Goal: Information Seeking & Learning: Learn about a topic

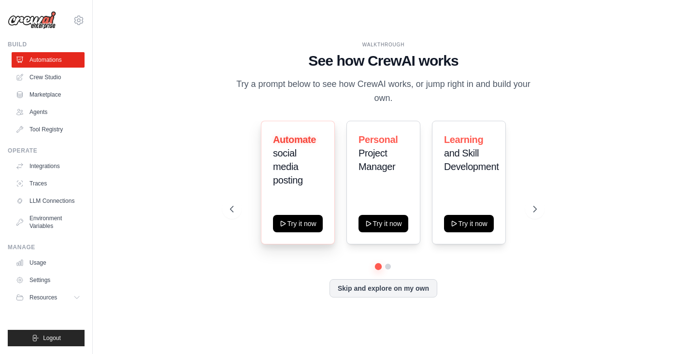
click at [298, 159] on h3 "Automate social media posting" at bounding box center [298, 160] width 50 height 54
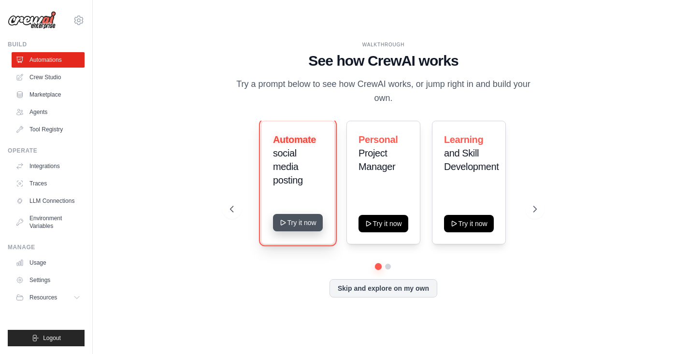
click at [307, 214] on button "Try it now" at bounding box center [298, 222] width 50 height 17
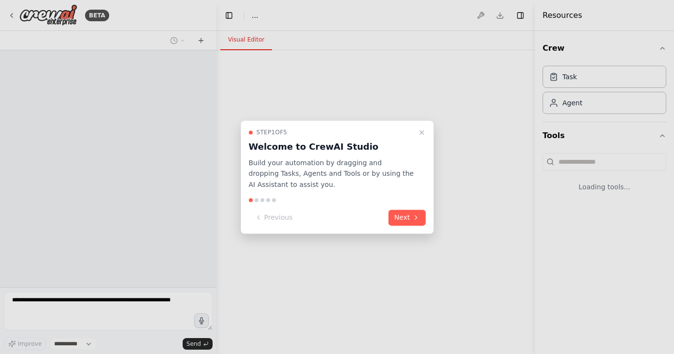
select select "****"
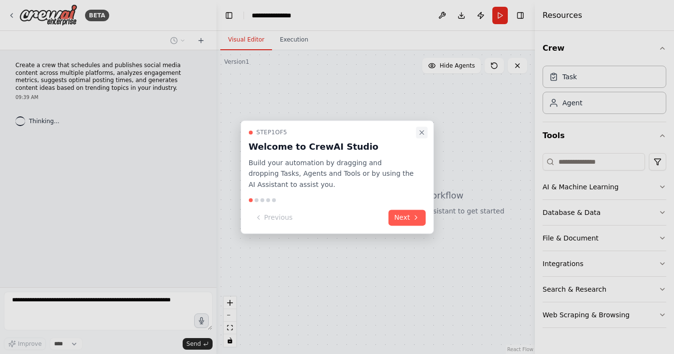
click at [422, 130] on icon "Close walkthrough" at bounding box center [422, 133] width 8 height 8
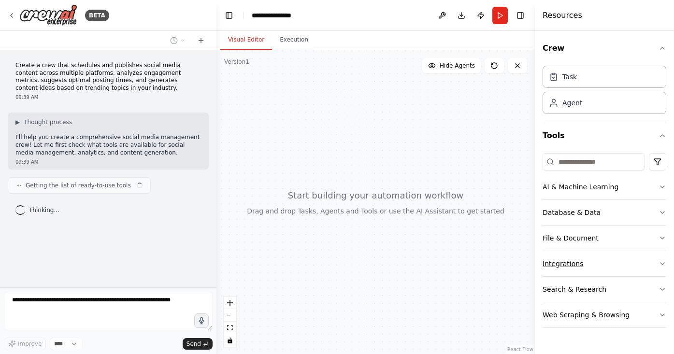
click at [594, 272] on button "Integrations" at bounding box center [605, 263] width 124 height 25
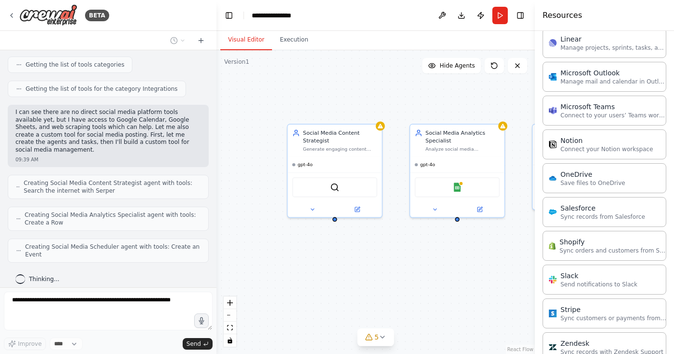
scroll to position [707, 0]
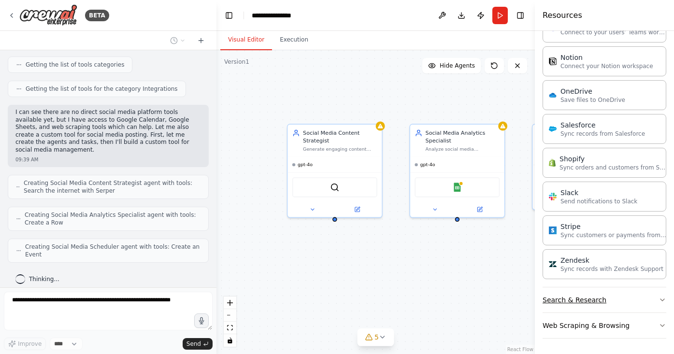
click at [598, 303] on button "Search & Research" at bounding box center [605, 300] width 124 height 25
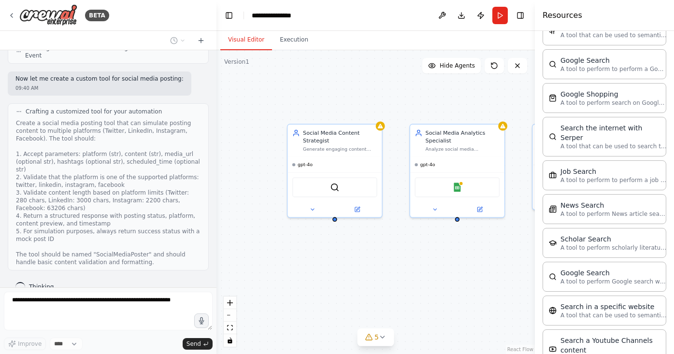
scroll to position [1198, 0]
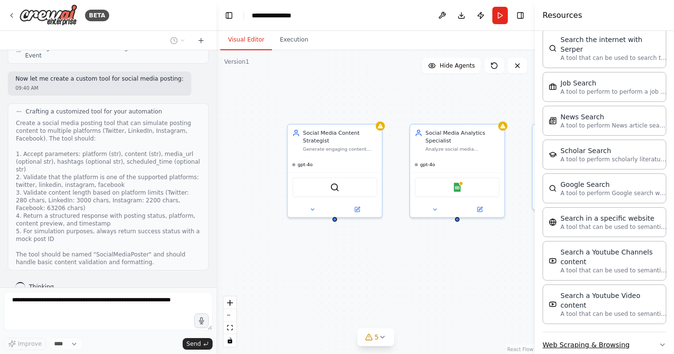
click at [630, 332] on button "Web Scraping & Browsing" at bounding box center [605, 344] width 124 height 25
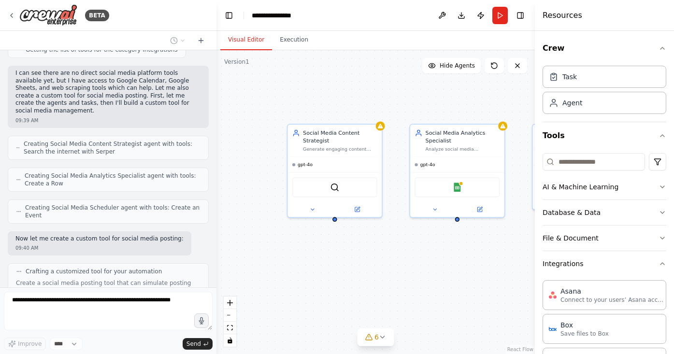
scroll to position [544, 0]
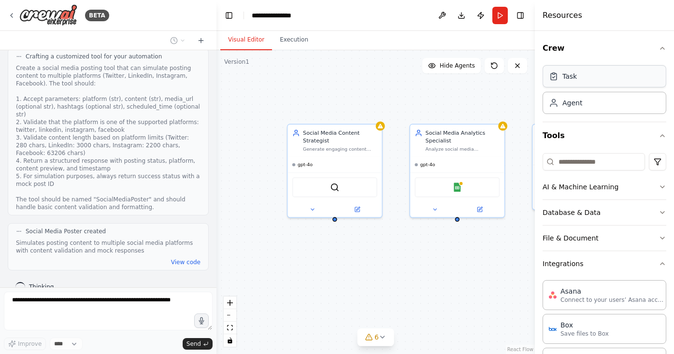
click at [594, 84] on div "Task" at bounding box center [605, 76] width 124 height 22
click at [570, 166] on input at bounding box center [594, 161] width 102 height 17
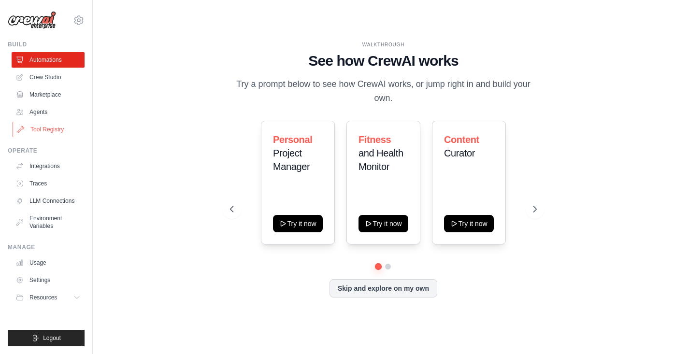
click at [57, 128] on link "Tool Registry" at bounding box center [49, 129] width 73 height 15
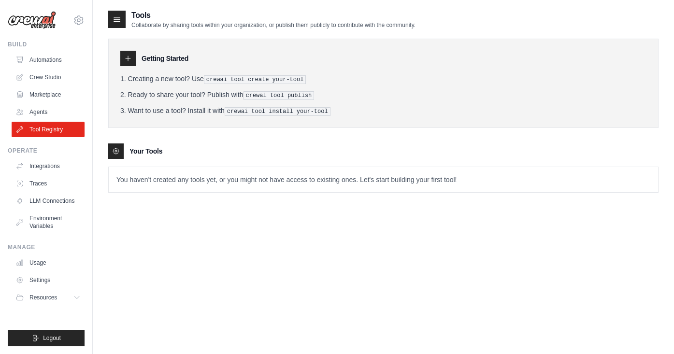
click at [170, 181] on p "You haven't created any tools yet, or you might not have access to existing one…" at bounding box center [383, 179] width 549 height 25
click at [56, 300] on span "Resources" at bounding box center [44, 298] width 28 height 8
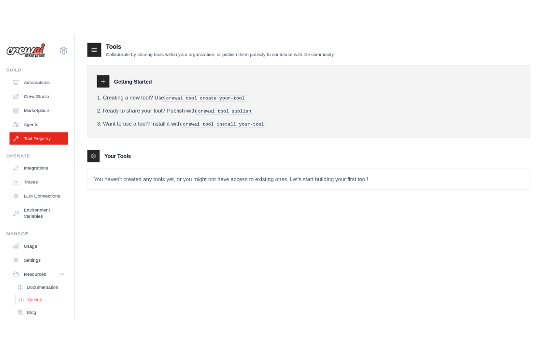
scroll to position [47, 0]
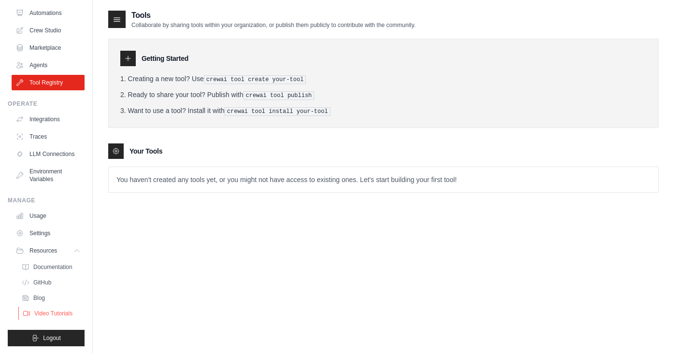
click at [42, 316] on span "Video Tutorials" at bounding box center [53, 314] width 38 height 8
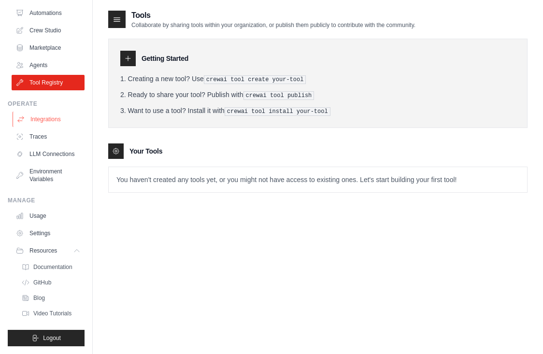
click at [55, 116] on link "Integrations" at bounding box center [49, 119] width 73 height 15
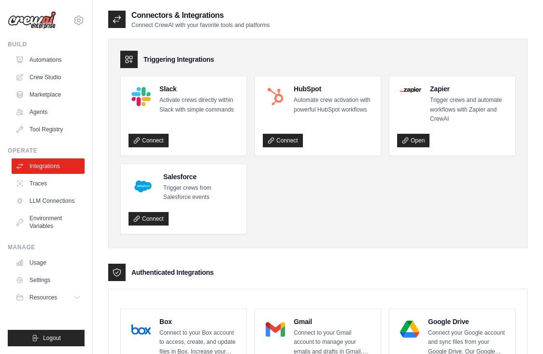
click at [54, 60] on link "Automations" at bounding box center [48, 59] width 73 height 15
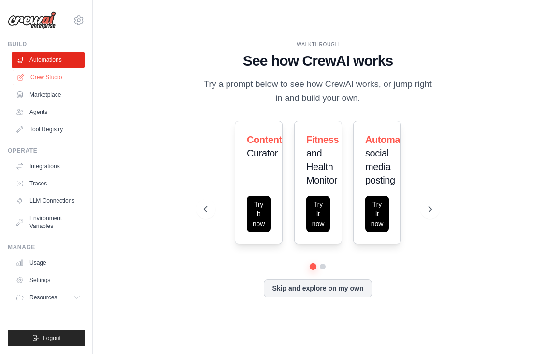
click at [50, 74] on link "Crew Studio" at bounding box center [49, 77] width 73 height 15
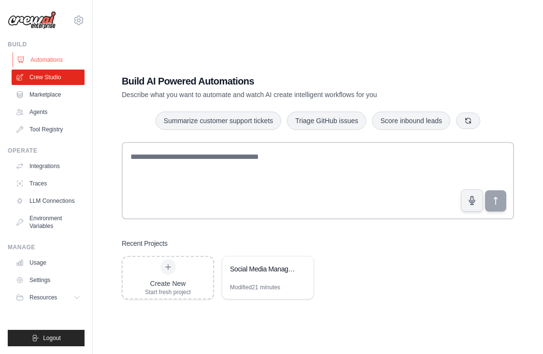
click at [50, 61] on link "Automations" at bounding box center [49, 59] width 73 height 15
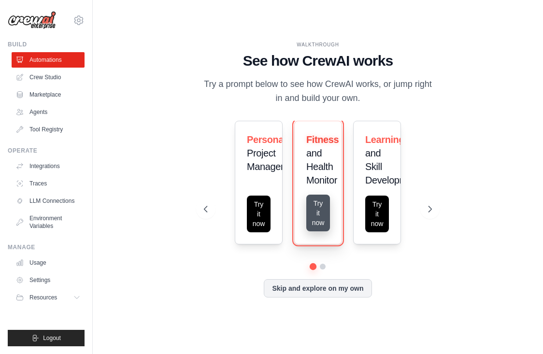
click at [325, 205] on button "Try it now" at bounding box center [318, 213] width 24 height 37
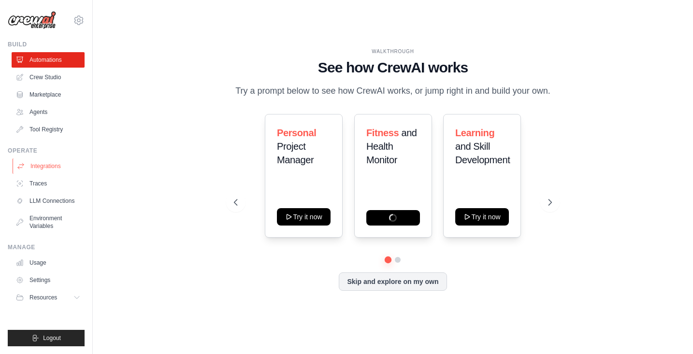
click at [64, 171] on link "Integrations" at bounding box center [49, 166] width 73 height 15
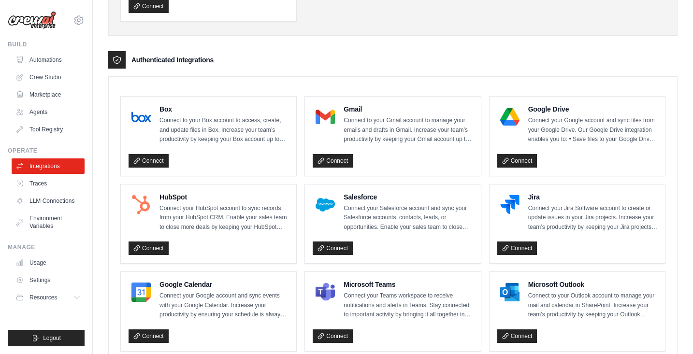
scroll to position [322, 0]
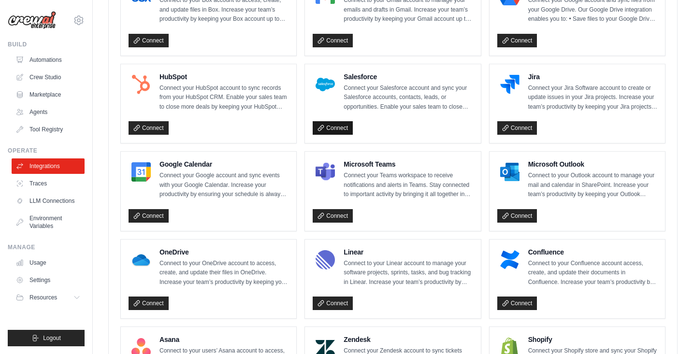
click at [329, 126] on link "Connect" at bounding box center [333, 128] width 40 height 14
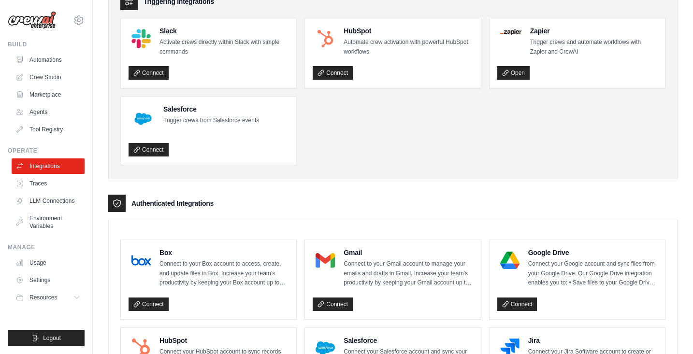
scroll to position [0, 0]
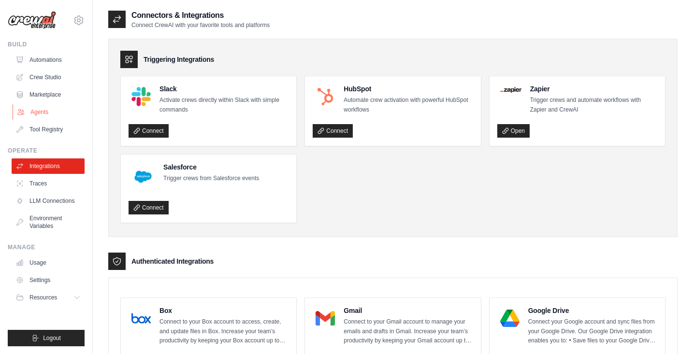
click at [48, 110] on link "Agents" at bounding box center [49, 111] width 73 height 15
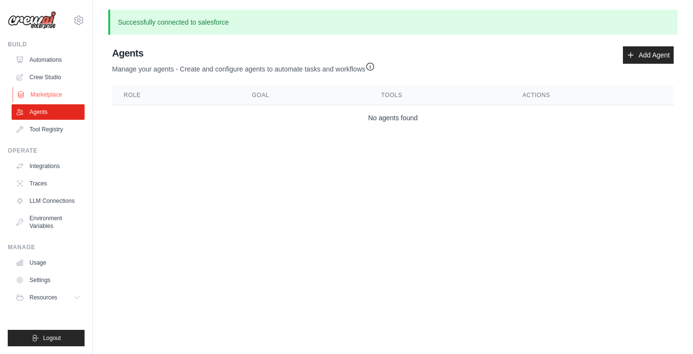
click at [50, 97] on link "Marketplace" at bounding box center [49, 94] width 73 height 15
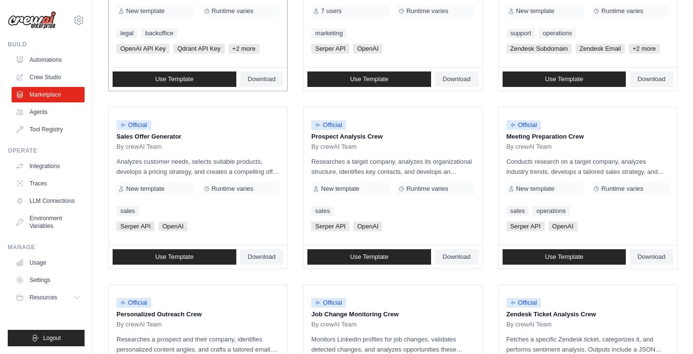
scroll to position [144, 0]
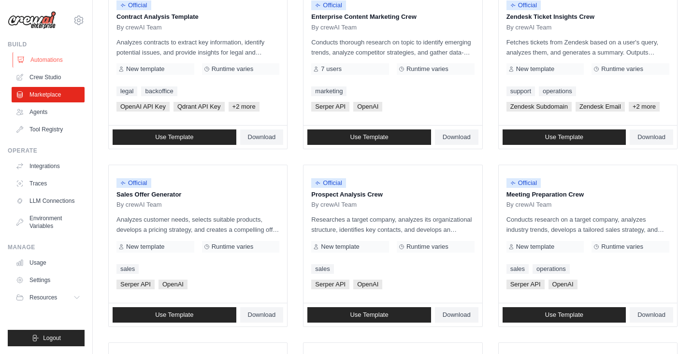
click at [51, 57] on link "Automations" at bounding box center [49, 59] width 73 height 15
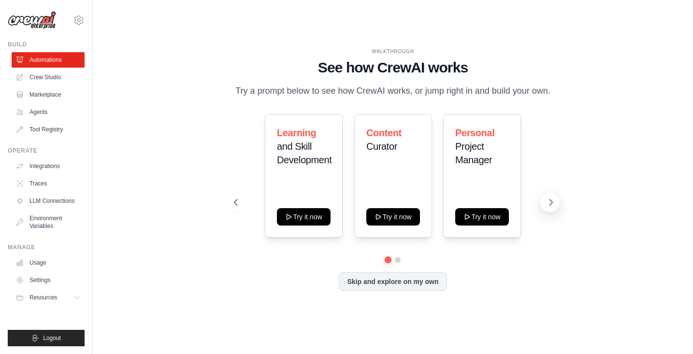
click at [543, 207] on icon at bounding box center [551, 203] width 10 height 10
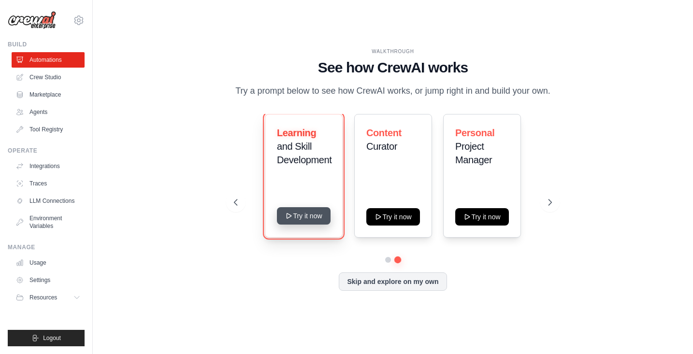
click at [304, 219] on button "Try it now" at bounding box center [304, 215] width 54 height 17
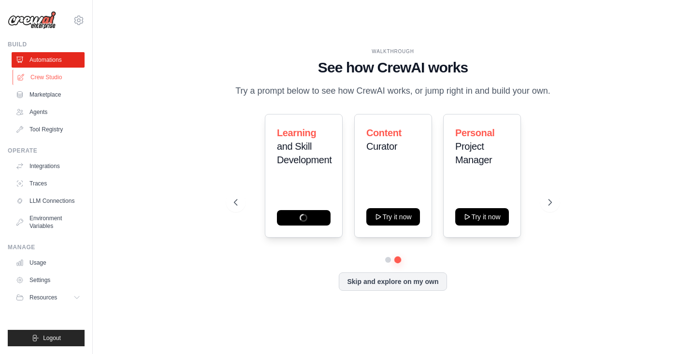
click at [51, 80] on link "Crew Studio" at bounding box center [49, 77] width 73 height 15
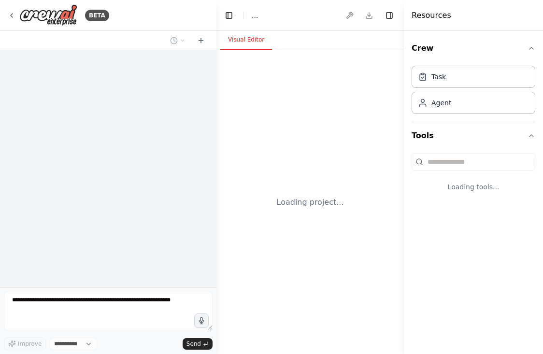
select select "****"
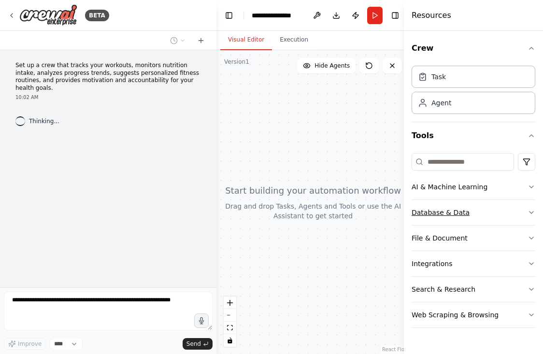
click at [459, 222] on button "Database & Data" at bounding box center [474, 212] width 124 height 25
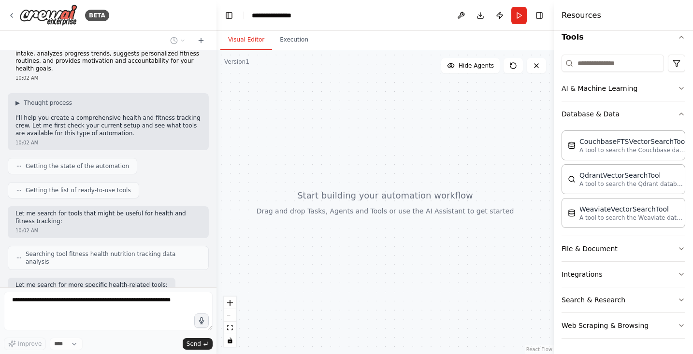
scroll to position [0, 0]
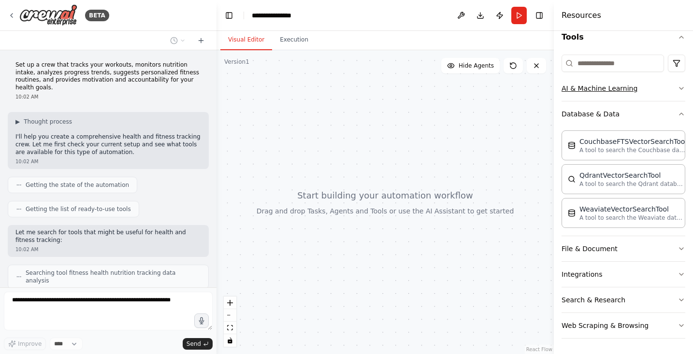
click at [543, 78] on button "AI & Machine Learning" at bounding box center [624, 88] width 124 height 25
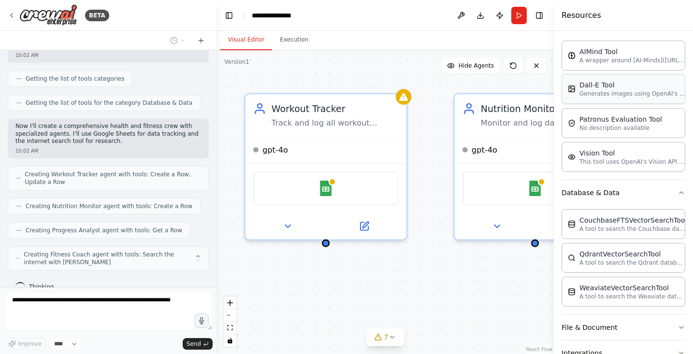
scroll to position [242, 0]
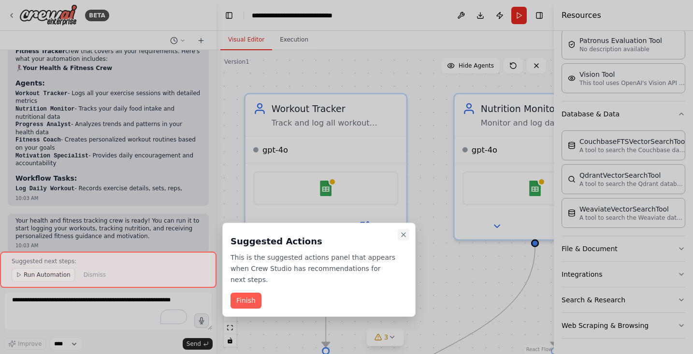
click at [403, 235] on icon "Close walkthrough" at bounding box center [404, 235] width 4 height 4
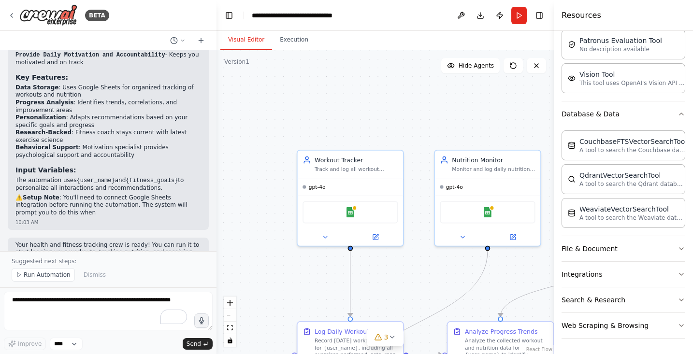
scroll to position [1081, 0]
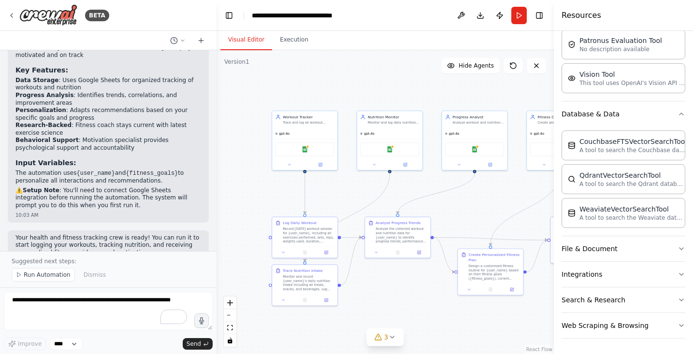
drag, startPoint x: 476, startPoint y: 125, endPoint x: 376, endPoint y: 79, distance: 110.3
click at [382, 74] on div ".deletable-edge-delete-btn { width: 20px; height: 20px; border: 0px solid #ffff…" at bounding box center [384, 202] width 337 height 304
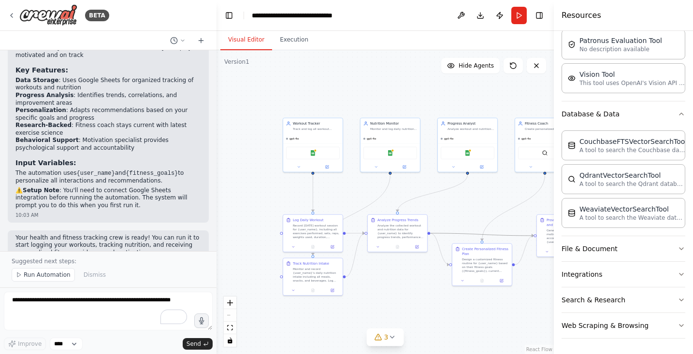
drag, startPoint x: 460, startPoint y: 234, endPoint x: 409, endPoint y: 211, distance: 55.8
click at [405, 211] on div ".deletable-edge-delete-btn { width: 20px; height: 20px; border: 0px solid #ffff…" at bounding box center [384, 202] width 337 height 304
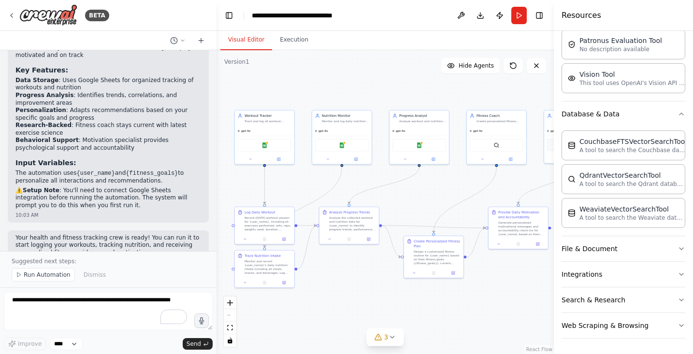
drag, startPoint x: 465, startPoint y: 207, endPoint x: 419, endPoint y: 200, distance: 46.6
click at [419, 200] on div ".deletable-edge-delete-btn { width: 20px; height: 20px; border: 0px solid #ffff…" at bounding box center [384, 202] width 337 height 304
click at [240, 16] on header "**********" at bounding box center [384, 15] width 337 height 31
click at [230, 16] on button "Toggle Left Sidebar" at bounding box center [229, 16] width 14 height 14
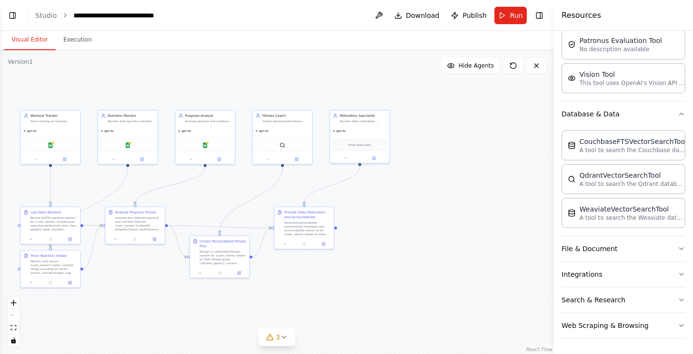
click at [68, 14] on ol "**********" at bounding box center [107, 16] width 145 height 10
click at [543, 81] on p "This tool uses OpenAI's Vision API to describe the contents of an image." at bounding box center [632, 83] width 106 height 8
click at [543, 73] on div "Vision Tool" at bounding box center [632, 74] width 106 height 10
click at [543, 78] on div "Vision Tool" at bounding box center [632, 74] width 106 height 10
click at [533, 66] on icon at bounding box center [537, 66] width 8 height 8
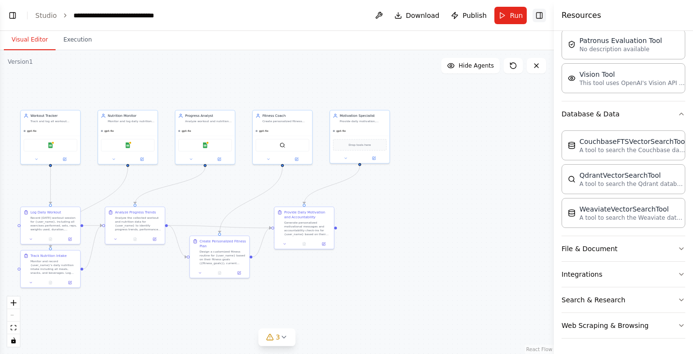
click at [538, 17] on button "Toggle Right Sidebar" at bounding box center [540, 16] width 14 height 14
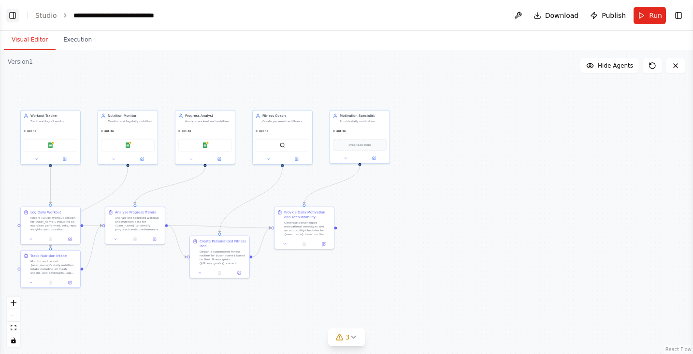
click at [12, 13] on button "Toggle Left Sidebar" at bounding box center [13, 16] width 14 height 14
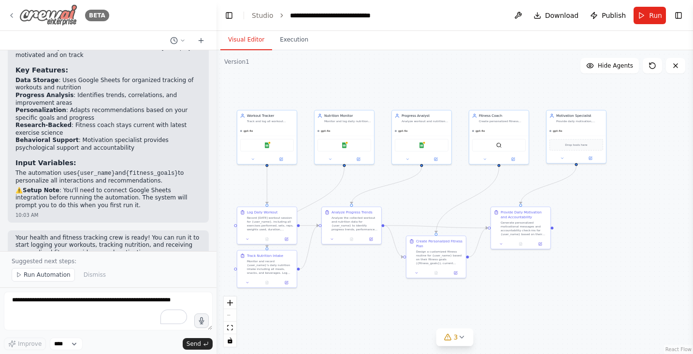
click at [63, 17] on img at bounding box center [48, 15] width 58 height 22
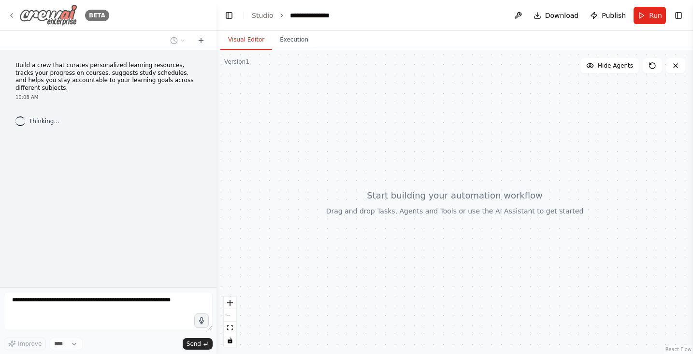
click at [13, 16] on icon at bounding box center [12, 16] width 8 height 8
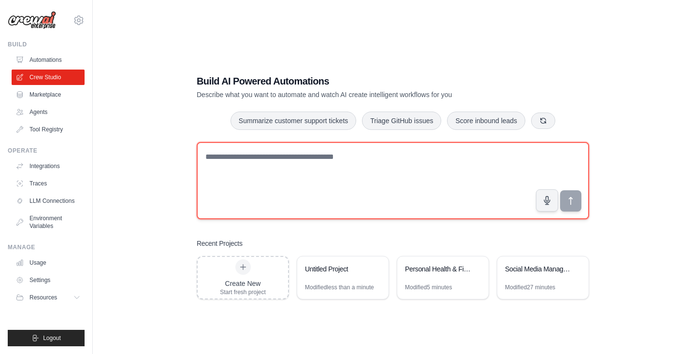
click at [264, 179] on textarea at bounding box center [393, 180] width 392 height 77
type textarea "*****"
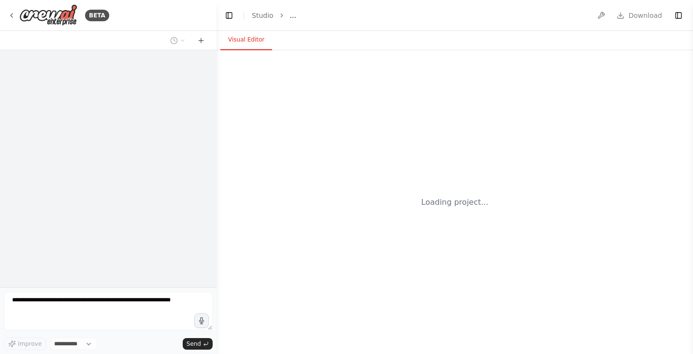
select select "****"
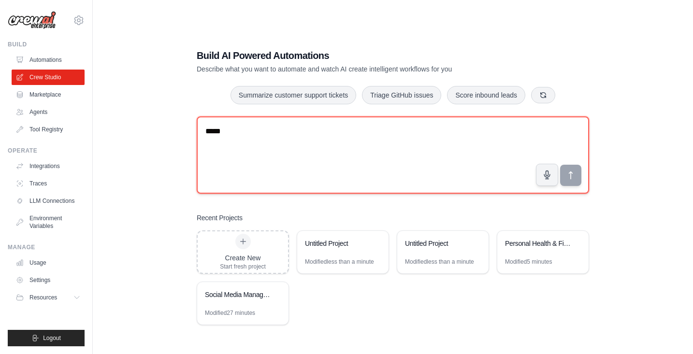
click at [256, 138] on textarea "*****" at bounding box center [393, 154] width 392 height 77
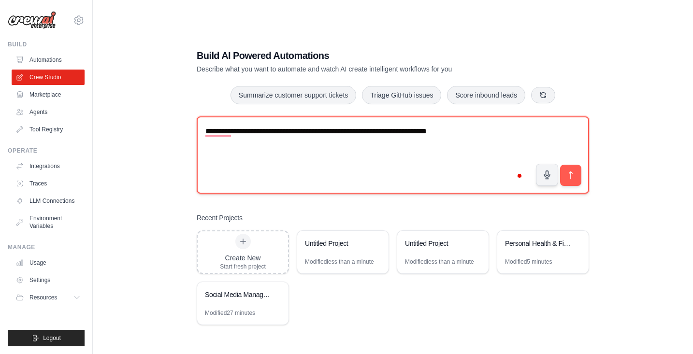
type textarea "**********"
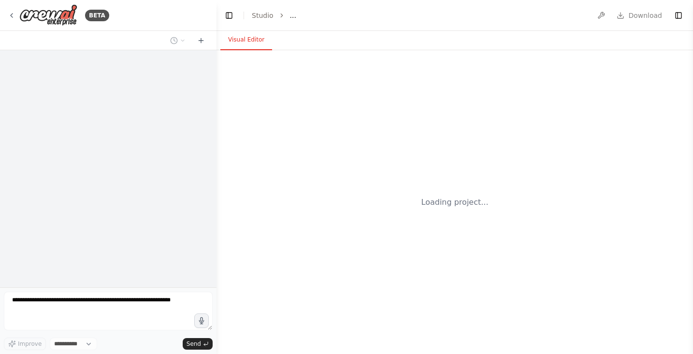
select select "****"
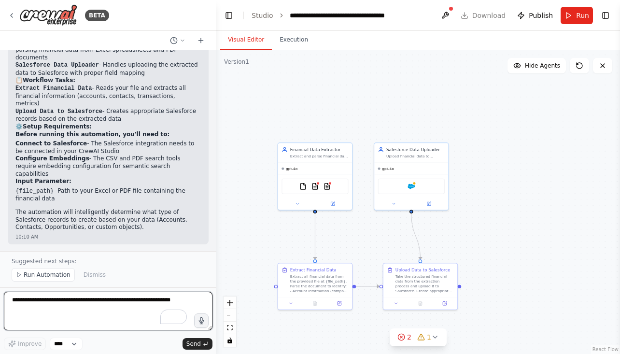
scroll to position [850, 0]
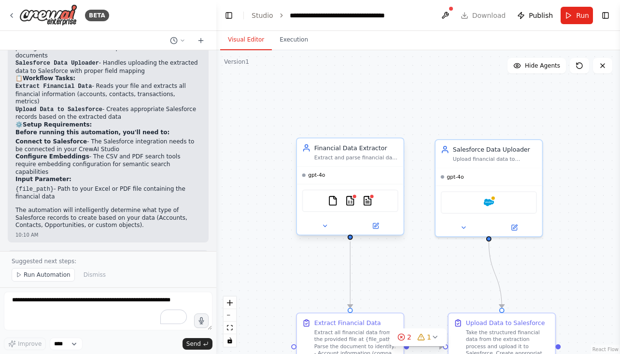
click at [339, 204] on div "FileReadTool CSVSearchTool PDFSearchTool" at bounding box center [351, 200] width 96 height 23
click at [347, 181] on div "gpt-4o" at bounding box center [350, 175] width 107 height 17
click at [336, 204] on img at bounding box center [333, 201] width 11 height 11
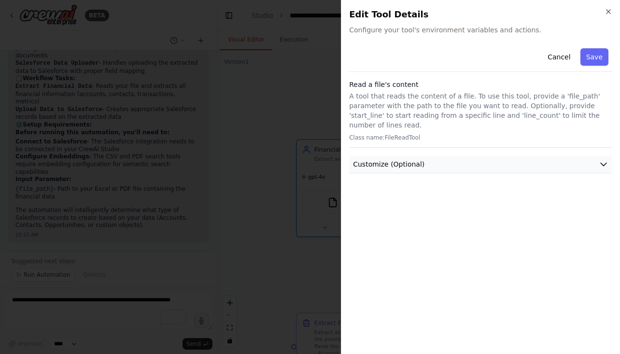
click at [438, 156] on button "Customize (Optional)" at bounding box center [480, 165] width 263 height 18
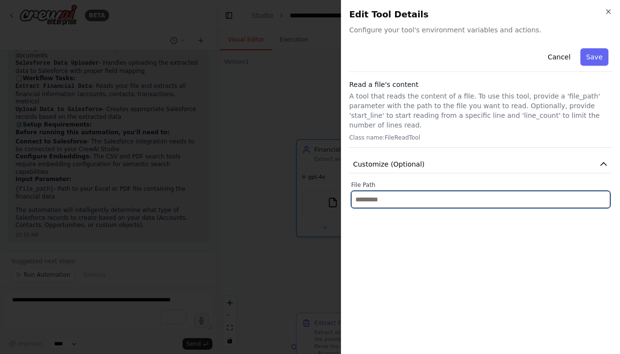
click at [437, 191] on input "text" at bounding box center [481, 199] width 260 height 17
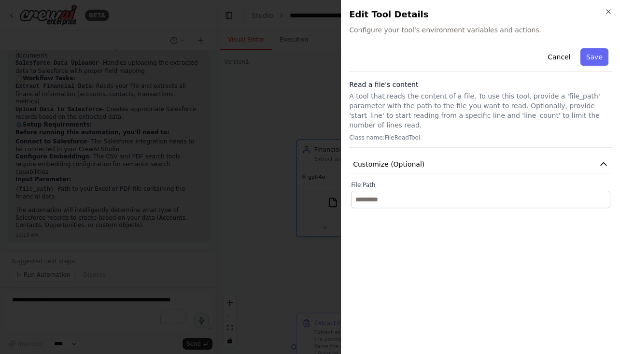
click at [333, 188] on div at bounding box center [310, 177] width 620 height 354
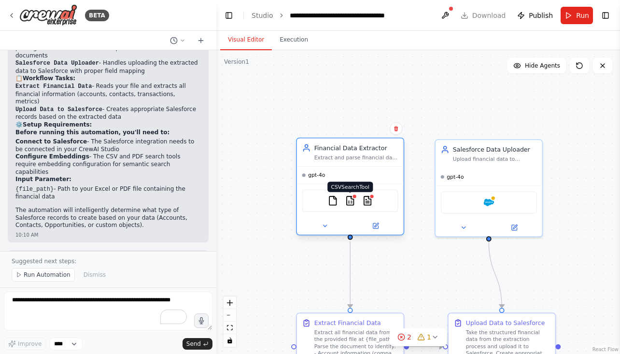
click at [354, 201] on img at bounding box center [350, 201] width 11 height 11
click at [373, 205] on img at bounding box center [367, 201] width 11 height 11
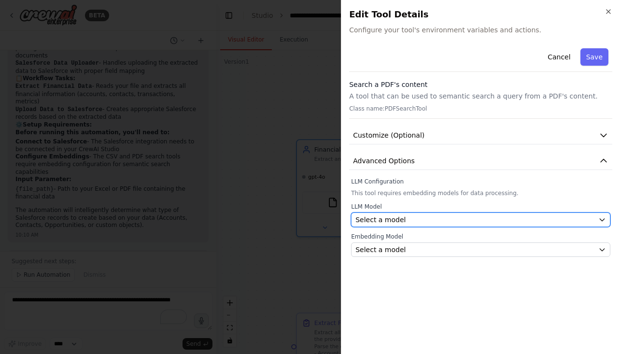
click at [375, 221] on span "Select a model" at bounding box center [381, 220] width 50 height 10
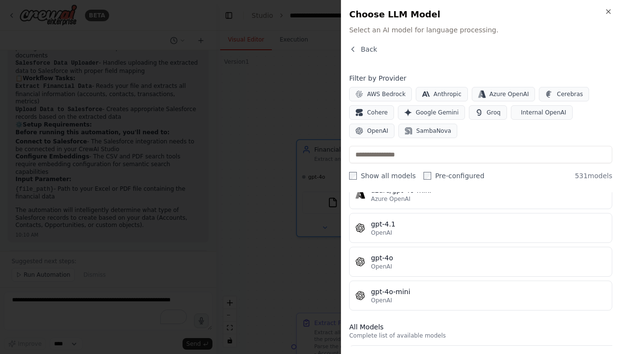
scroll to position [226, 0]
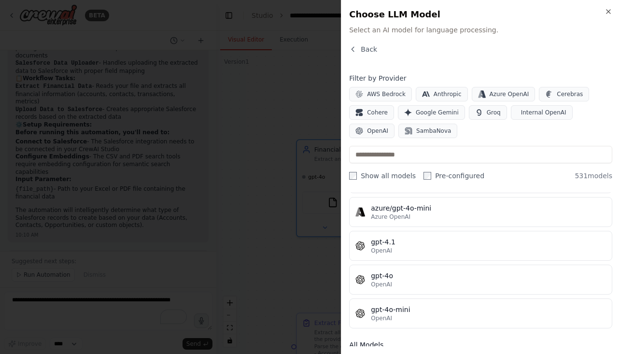
click at [306, 190] on div at bounding box center [310, 177] width 620 height 354
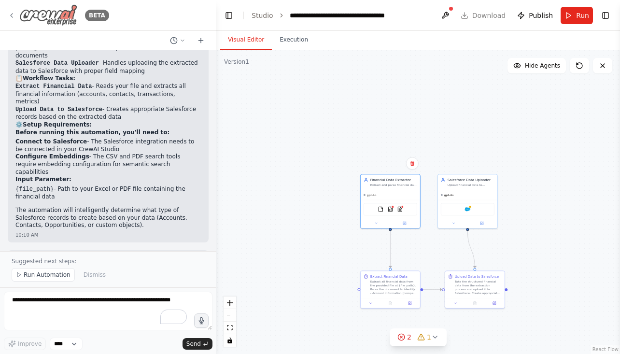
click at [14, 16] on icon at bounding box center [12, 16] width 8 height 8
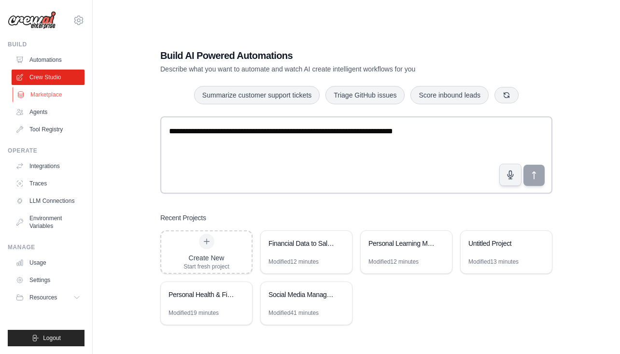
click at [49, 94] on link "Marketplace" at bounding box center [49, 94] width 73 height 15
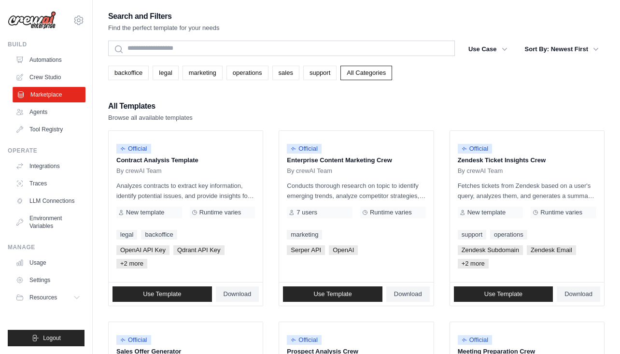
drag, startPoint x: 53, startPoint y: 69, endPoint x: 70, endPoint y: 101, distance: 35.9
click at [70, 101] on ul "Automations Crew Studio Marketplace Agents Tool Registry" at bounding box center [48, 94] width 73 height 85
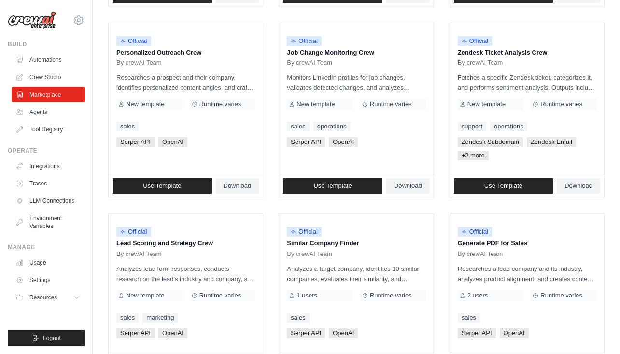
scroll to position [568, 0]
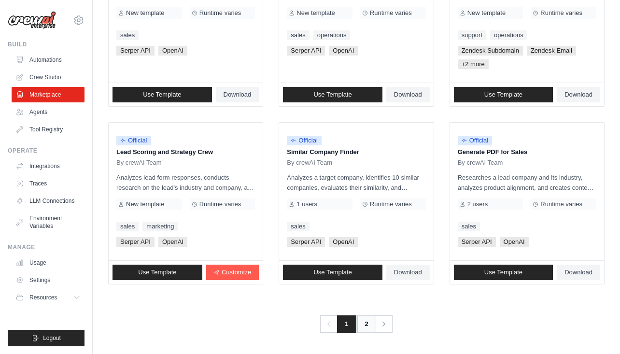
click at [358, 328] on link "2" at bounding box center [366, 324] width 19 height 17
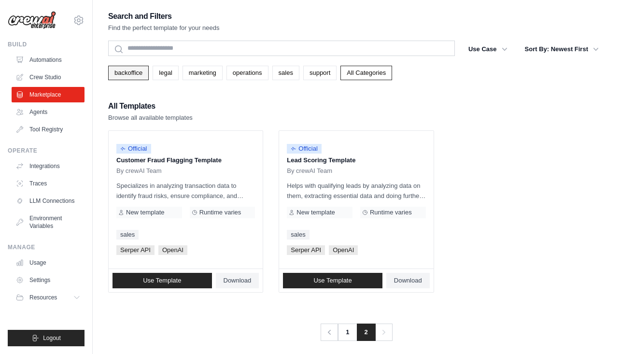
click at [137, 72] on link "backoffice" at bounding box center [128, 73] width 41 height 14
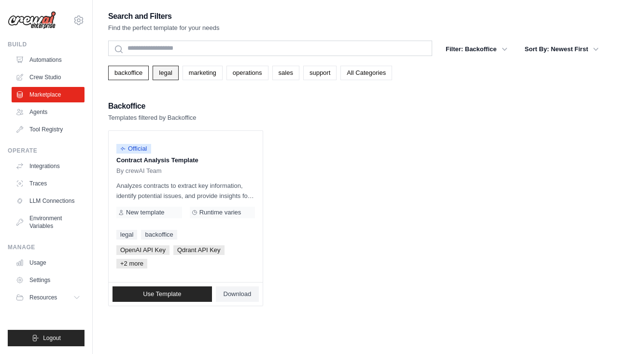
click at [167, 72] on link "legal" at bounding box center [166, 73] width 26 height 14
click at [214, 76] on link "marketing" at bounding box center [203, 73] width 40 height 14
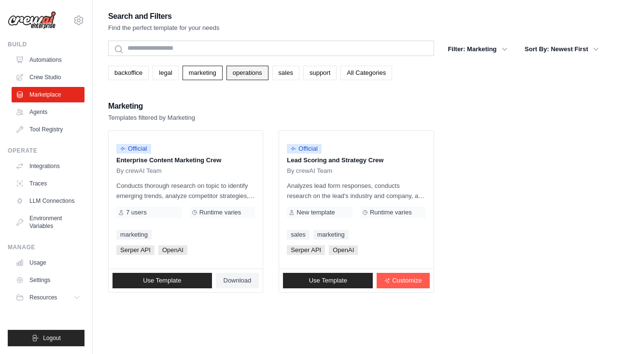
click at [255, 77] on link "operations" at bounding box center [248, 73] width 42 height 14
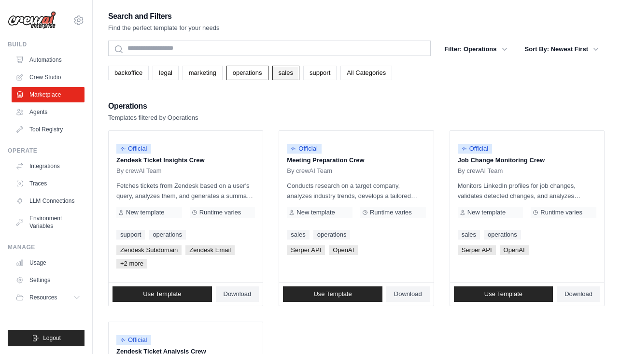
click at [299, 77] on link "sales" at bounding box center [286, 73] width 27 height 14
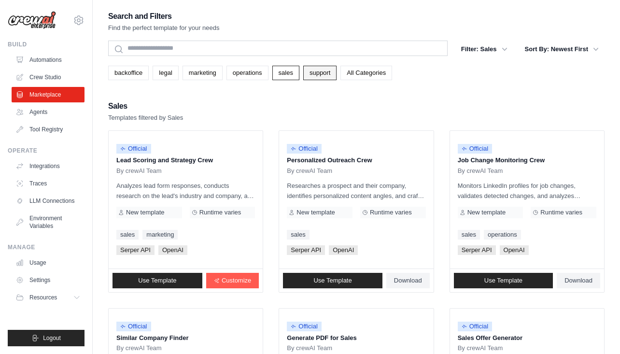
click at [337, 77] on link "support" at bounding box center [319, 73] width 33 height 14
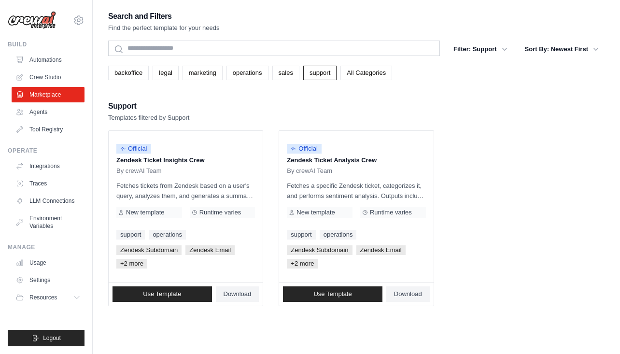
click at [346, 98] on div "Search and Filters Find the perfect template for your needs Search Filter: Supp…" at bounding box center [356, 158] width 497 height 297
click at [249, 72] on link "operations" at bounding box center [248, 73] width 42 height 14
